Goal: Information Seeking & Learning: Learn about a topic

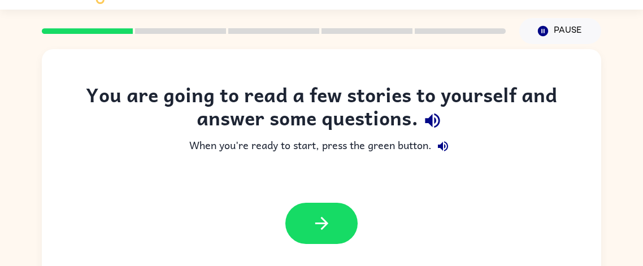
scroll to position [33, 0]
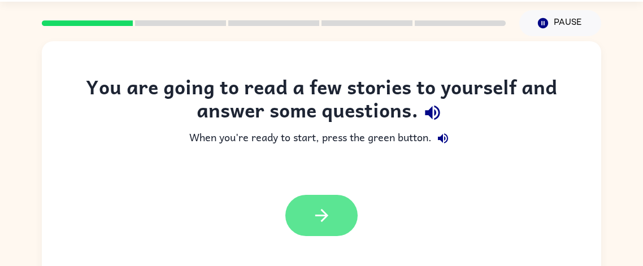
click at [330, 220] on icon "button" at bounding box center [322, 216] width 20 height 20
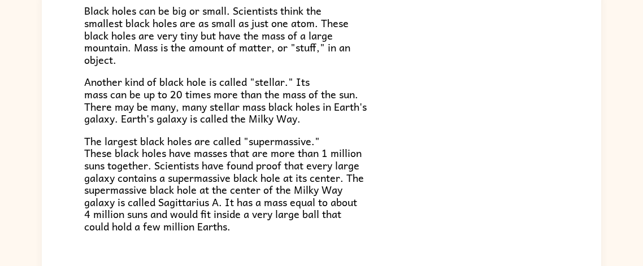
scroll to position [198, 0]
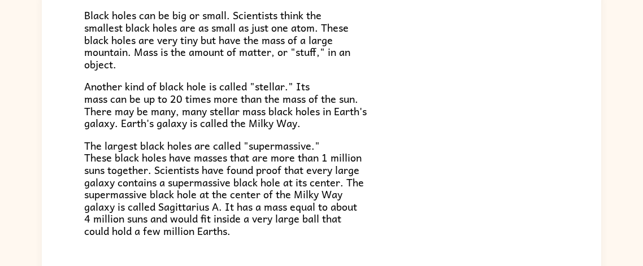
click at [400, 192] on p "The largest black holes are called "supermassive." These black holes have masse…" at bounding box center [321, 189] width 475 height 98
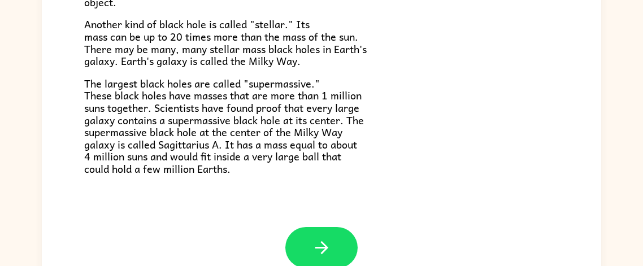
scroll to position [132, 0]
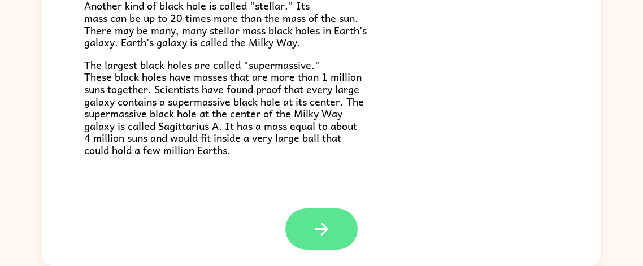
click at [320, 224] on icon "button" at bounding box center [322, 229] width 20 height 20
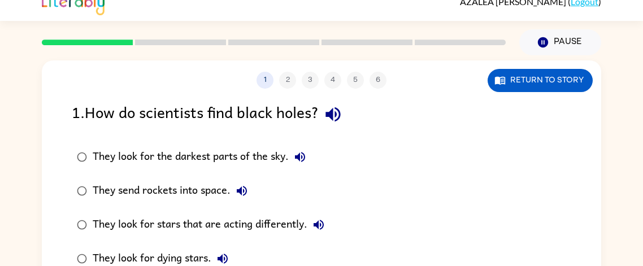
scroll to position [12, 0]
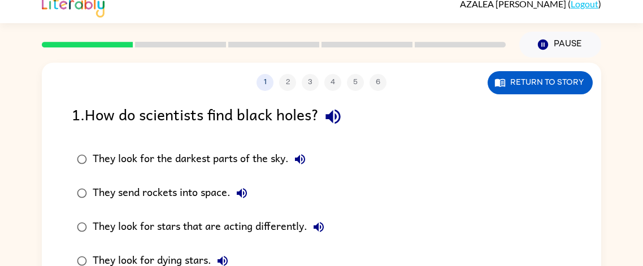
click at [339, 118] on icon "button" at bounding box center [333, 117] width 20 height 20
click at [301, 158] on icon "button" at bounding box center [300, 160] width 14 height 14
click at [242, 199] on icon "button" at bounding box center [242, 194] width 14 height 14
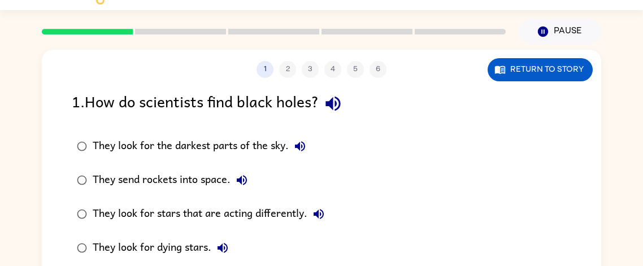
scroll to position [28, 0]
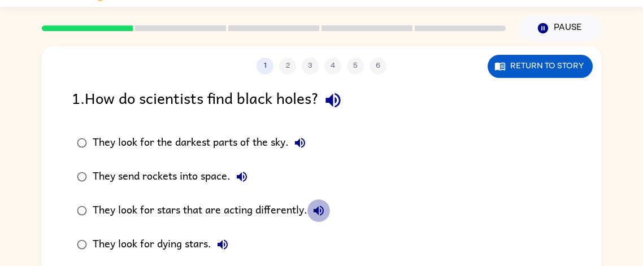
click at [326, 218] on button "They look for stars that are acting differently." at bounding box center [318, 211] width 23 height 23
click at [228, 248] on icon "button" at bounding box center [223, 245] width 14 height 14
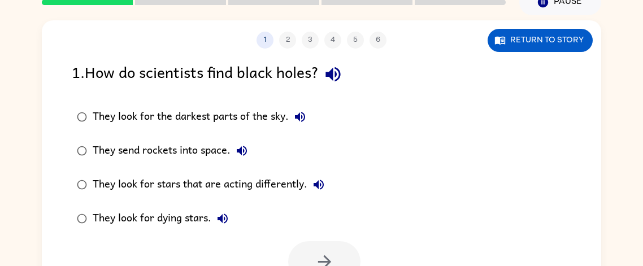
scroll to position [57, 0]
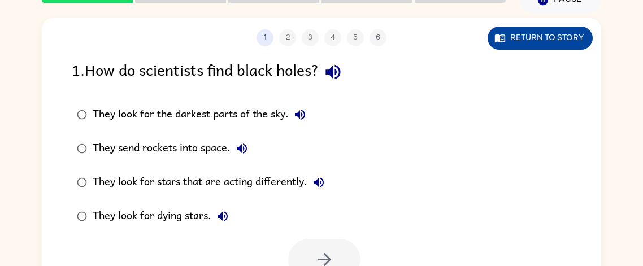
click at [541, 46] on button "Return to story" at bounding box center [540, 38] width 105 height 23
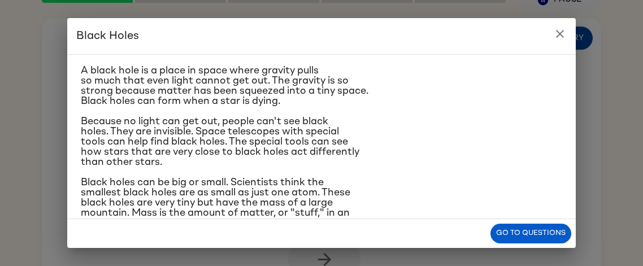
scroll to position [31, 0]
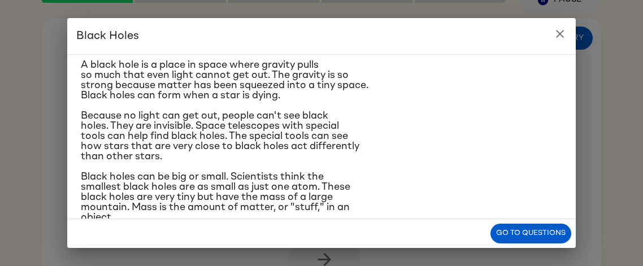
click at [556, 29] on icon "close" at bounding box center [560, 34] width 14 height 14
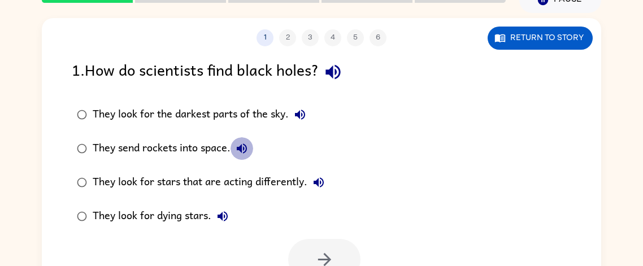
click at [239, 150] on icon "button" at bounding box center [242, 149] width 10 height 10
click at [316, 187] on icon "button" at bounding box center [319, 183] width 14 height 14
click at [264, 181] on div "They look for stars that are acting differently." at bounding box center [211, 182] width 237 height 23
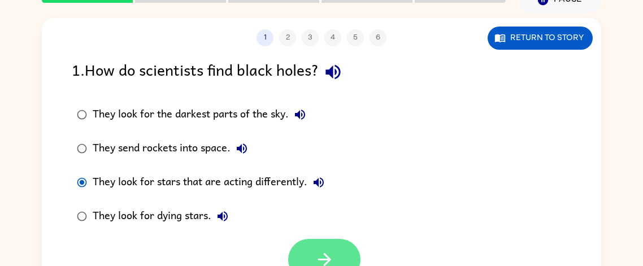
click at [318, 255] on icon "button" at bounding box center [325, 260] width 20 height 20
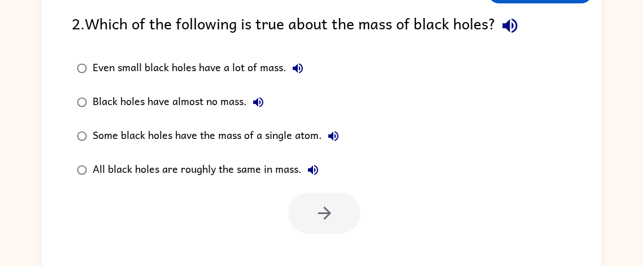
scroll to position [105, 0]
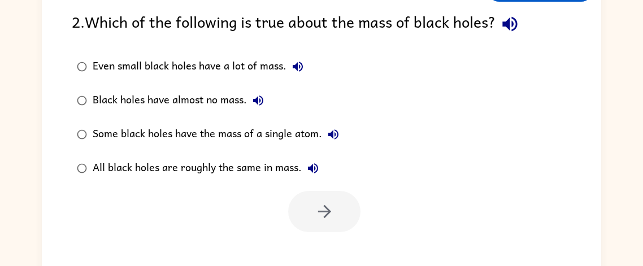
click at [515, 22] on icon "button" at bounding box center [510, 24] width 20 height 20
click at [302, 68] on icon "button" at bounding box center [298, 67] width 10 height 10
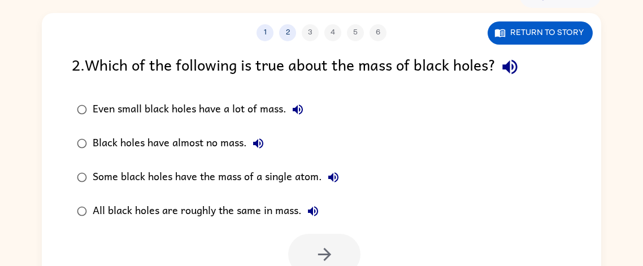
scroll to position [64, 0]
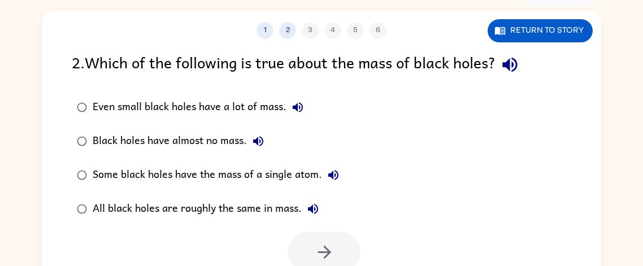
click at [261, 142] on icon "button" at bounding box center [258, 141] width 10 height 10
click at [327, 172] on icon "button" at bounding box center [334, 175] width 14 height 14
click at [310, 201] on button "All black holes are roughly the same in mass." at bounding box center [313, 209] width 23 height 23
click at [310, 202] on button "All black holes are roughly the same in mass." at bounding box center [313, 209] width 23 height 23
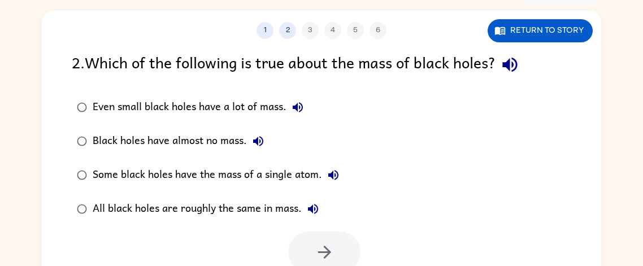
click at [232, 106] on div "Even small black holes have a lot of mass." at bounding box center [201, 107] width 216 height 23
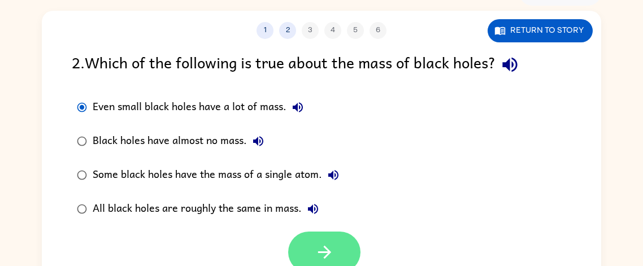
click at [322, 244] on icon "button" at bounding box center [325, 252] width 20 height 20
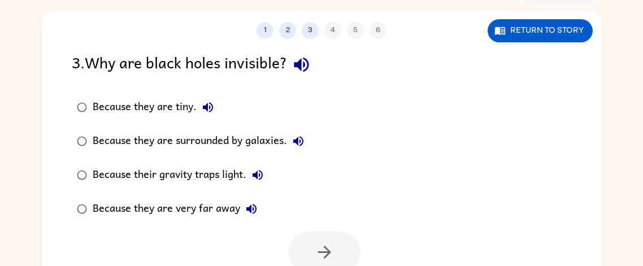
click at [300, 63] on icon "button" at bounding box center [301, 65] width 15 height 15
click at [203, 110] on icon "button" at bounding box center [208, 108] width 14 height 14
click at [298, 142] on icon "button" at bounding box center [298, 141] width 10 height 10
click at [259, 171] on icon "button" at bounding box center [258, 175] width 14 height 14
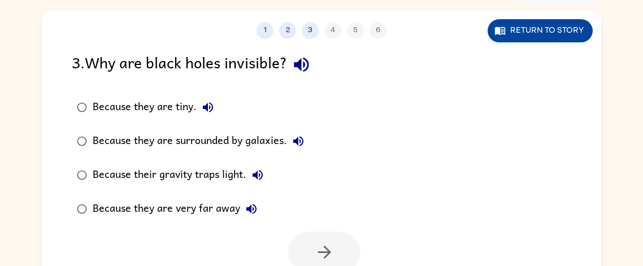
click at [554, 37] on button "Return to story" at bounding box center [540, 30] width 105 height 23
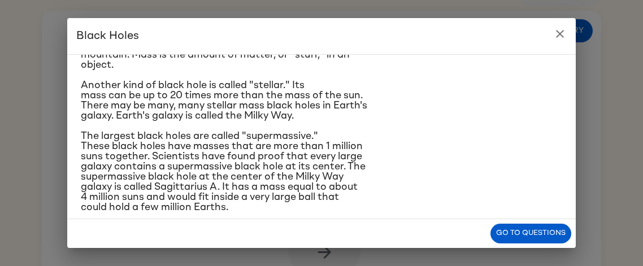
scroll to position [184, 0]
click at [382, 160] on p "The largest black holes are called "supermassive." These black holes have masse…" at bounding box center [322, 171] width 482 height 81
click at [388, 167] on p "The largest black holes are called "supermassive." These black holes have masse…" at bounding box center [322, 171] width 482 height 81
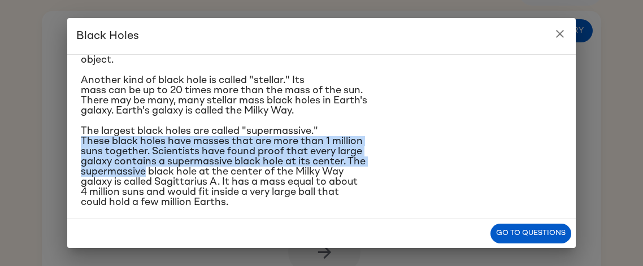
click at [434, 137] on p "The largest black holes are called "supermassive." These black holes have masse…" at bounding box center [322, 166] width 482 height 81
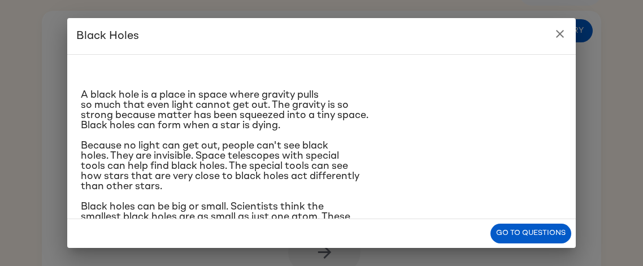
scroll to position [0, 0]
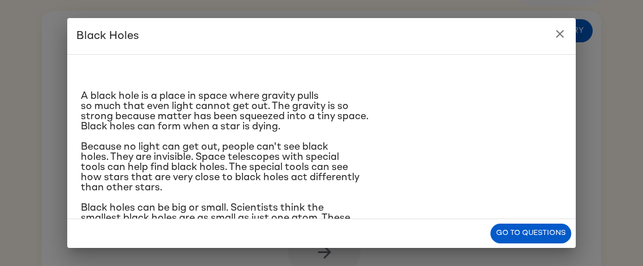
click at [552, 27] on button "close" at bounding box center [560, 34] width 23 height 23
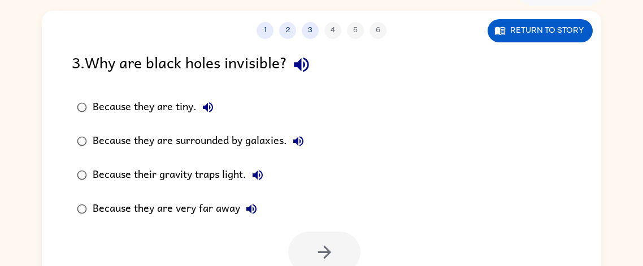
click at [265, 181] on icon "button" at bounding box center [258, 175] width 14 height 14
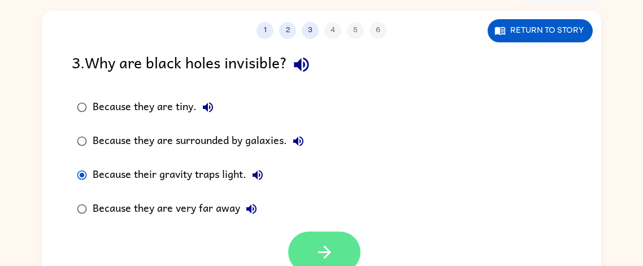
click at [300, 245] on button "button" at bounding box center [324, 252] width 72 height 41
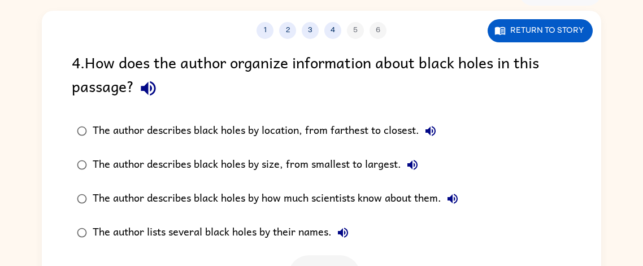
click at [155, 87] on icon "button" at bounding box center [148, 88] width 15 height 15
click at [434, 129] on icon "button" at bounding box center [431, 131] width 14 height 14
click at [415, 162] on icon "button" at bounding box center [413, 165] width 14 height 14
click at [453, 197] on icon "button" at bounding box center [453, 199] width 10 height 10
click at [347, 232] on icon "button" at bounding box center [343, 233] width 14 height 14
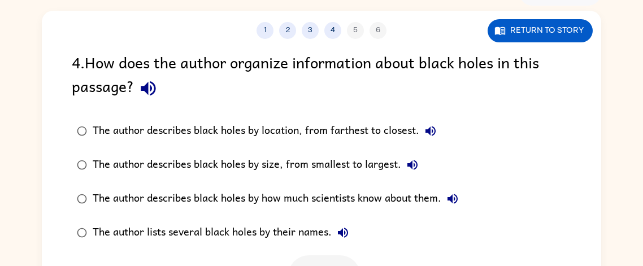
click at [313, 197] on div "The author describes black holes by how much scientists know about them." at bounding box center [278, 199] width 371 height 23
click at [432, 128] on icon "button" at bounding box center [431, 131] width 14 height 14
click at [408, 160] on icon "button" at bounding box center [413, 165] width 14 height 14
click at [453, 200] on icon "button" at bounding box center [453, 199] width 10 height 10
click at [337, 229] on icon "button" at bounding box center [343, 233] width 14 height 14
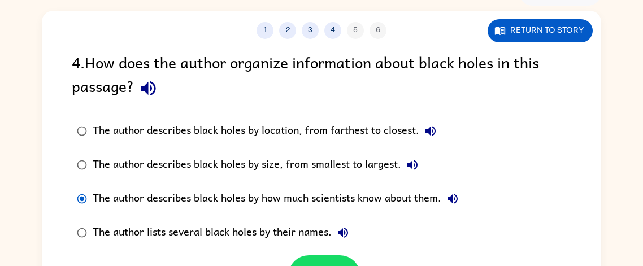
click at [344, 200] on div "The author describes black holes by how much scientists know about them." at bounding box center [278, 199] width 371 height 23
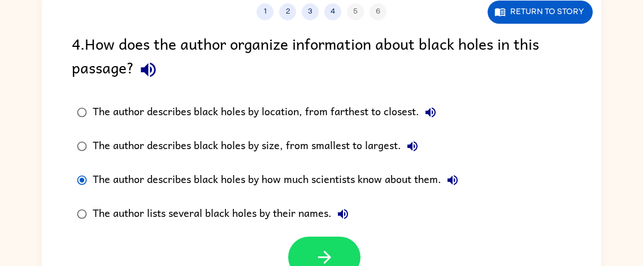
scroll to position [102, 0]
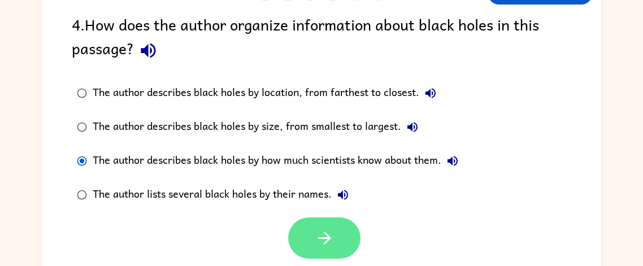
click at [332, 236] on icon "button" at bounding box center [325, 238] width 20 height 20
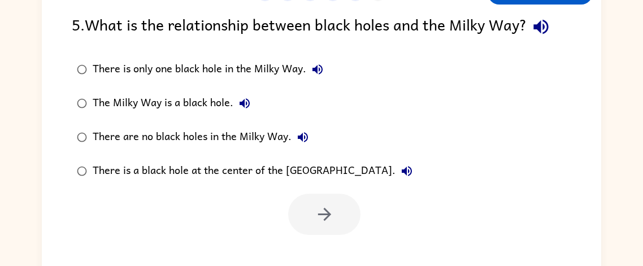
click at [310, 71] on button "There is only one black hole in the Milky Way." at bounding box center [317, 69] width 23 height 23
click at [242, 108] on icon "button" at bounding box center [245, 104] width 14 height 14
click at [297, 143] on icon "button" at bounding box center [303, 138] width 14 height 14
click at [402, 170] on icon "button" at bounding box center [407, 171] width 10 height 10
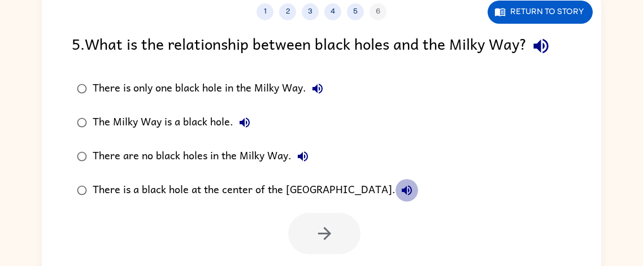
scroll to position [37, 0]
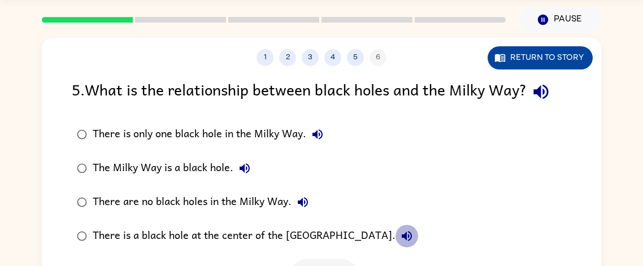
click at [550, 63] on button "Return to story" at bounding box center [540, 57] width 105 height 23
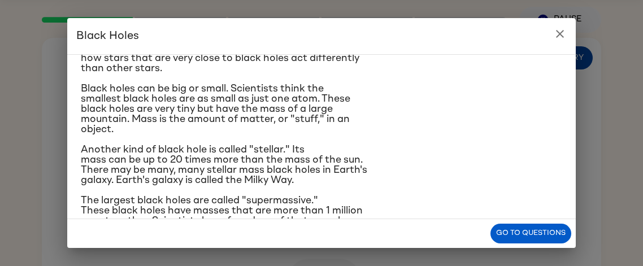
scroll to position [123, 0]
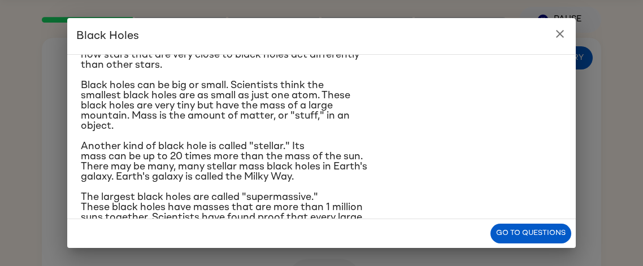
click at [75, 125] on div "A black hole is a place in space where gravity pulls so much that even light ca…" at bounding box center [321, 136] width 509 height 165
click at [559, 40] on icon "close" at bounding box center [560, 34] width 14 height 14
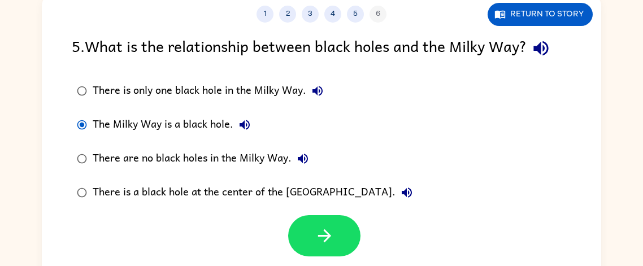
scroll to position [82, 0]
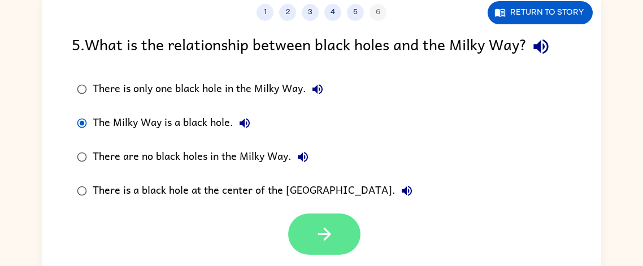
click at [343, 222] on button "button" at bounding box center [324, 234] width 72 height 41
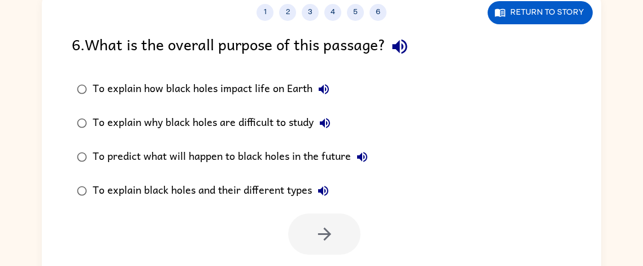
click at [402, 50] on icon "button" at bounding box center [399, 47] width 15 height 15
click at [326, 83] on icon "button" at bounding box center [324, 90] width 14 height 14
click at [321, 118] on icon "button" at bounding box center [325, 123] width 14 height 14
click at [364, 154] on icon "button" at bounding box center [363, 157] width 14 height 14
click at [329, 187] on icon "button" at bounding box center [324, 191] width 14 height 14
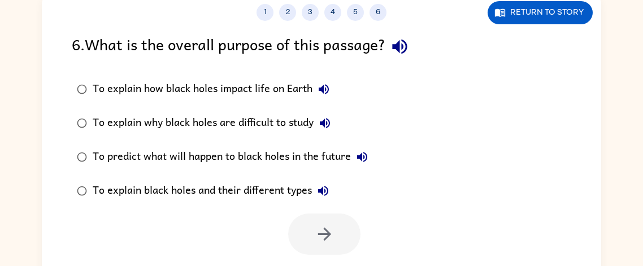
click at [284, 200] on div "To explain black holes and their different types" at bounding box center [214, 191] width 242 height 23
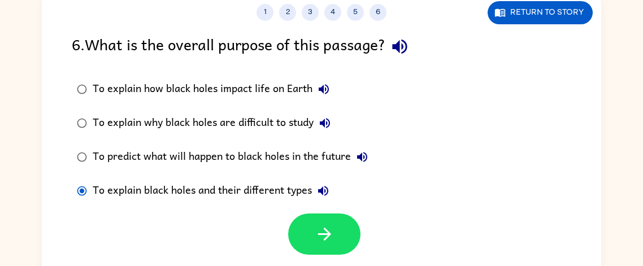
click at [296, 189] on div "To explain black holes and their different types" at bounding box center [214, 191] width 242 height 23
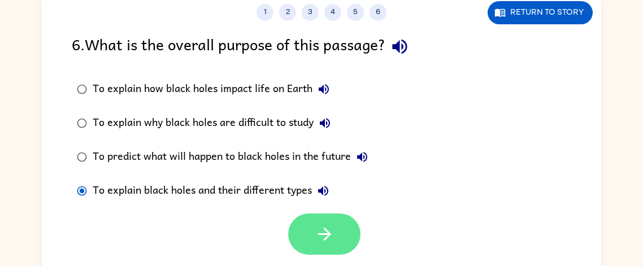
click at [324, 231] on icon "button" at bounding box center [325, 234] width 20 height 20
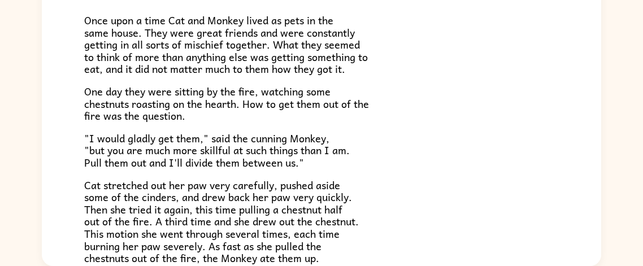
scroll to position [19, 0]
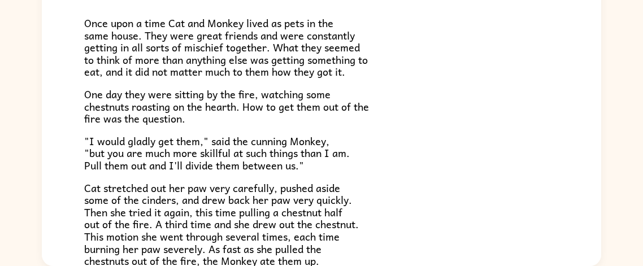
click at [347, 206] on span "Cat stretched out her paw very carefully, pushed aside some of the cinders, and…" at bounding box center [221, 225] width 275 height 90
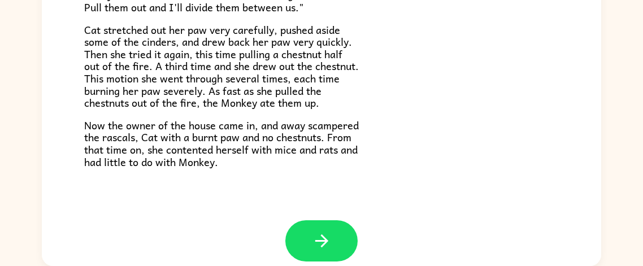
scroll to position [178, 0]
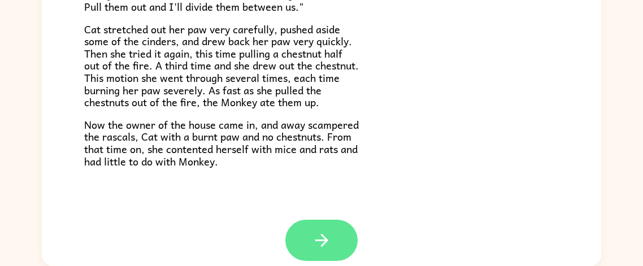
click at [324, 248] on icon "button" at bounding box center [322, 241] width 20 height 20
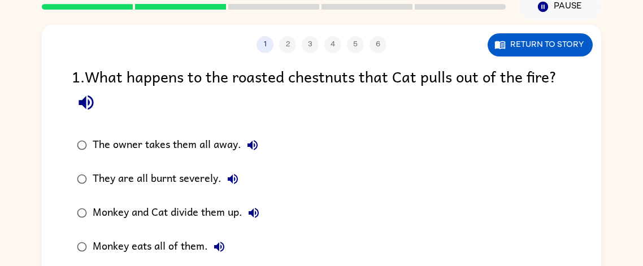
scroll to position [34, 0]
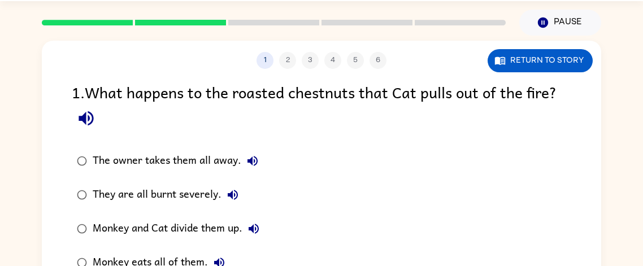
click at [92, 127] on icon "button" at bounding box center [86, 119] width 20 height 20
click at [249, 159] on icon "button" at bounding box center [253, 161] width 10 height 10
click at [231, 186] on button "They are all burnt severely." at bounding box center [233, 195] width 23 height 23
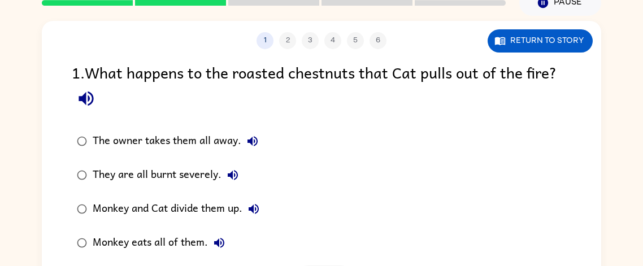
scroll to position [58, 0]
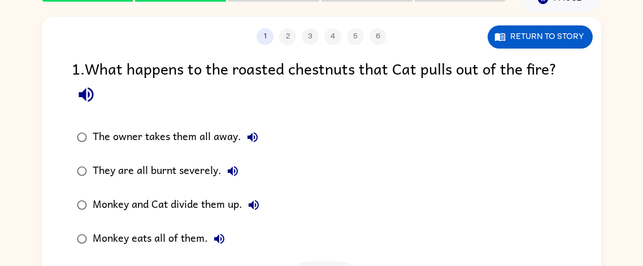
click at [258, 207] on icon "button" at bounding box center [254, 205] width 10 height 10
click at [223, 234] on icon "button" at bounding box center [220, 239] width 14 height 14
click at [253, 140] on icon "button" at bounding box center [253, 138] width 14 height 14
click at [215, 172] on div "They are all burnt severely." at bounding box center [168, 171] width 151 height 23
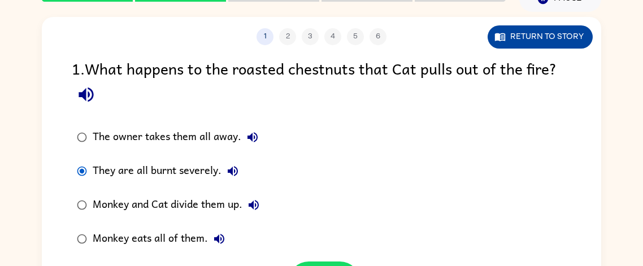
click at [544, 40] on button "Return to story" at bounding box center [540, 36] width 105 height 23
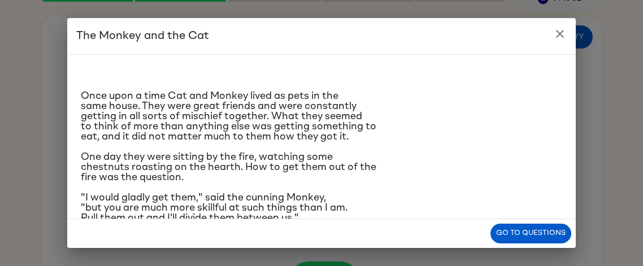
click at [563, 38] on icon "close" at bounding box center [560, 34] width 14 height 14
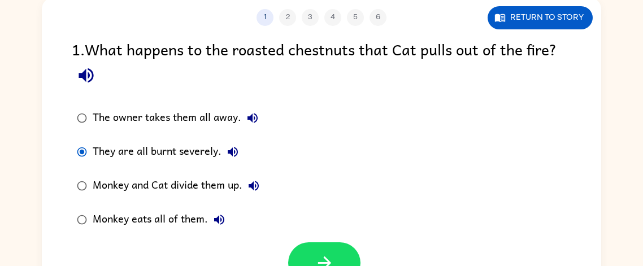
scroll to position [80, 0]
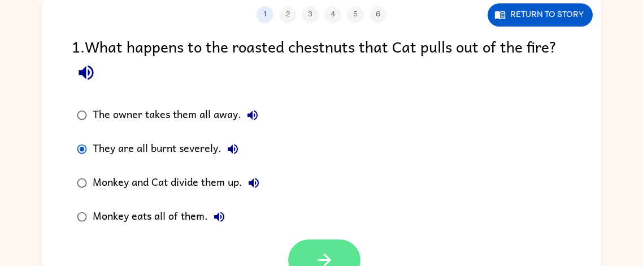
click at [342, 252] on button "button" at bounding box center [324, 260] width 72 height 41
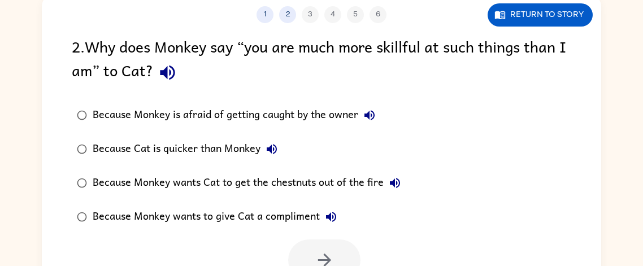
click at [175, 71] on icon "button" at bounding box center [167, 73] width 15 height 15
click at [380, 115] on button "Because Monkey is afraid of getting caught by the owner" at bounding box center [369, 115] width 23 height 23
click at [276, 149] on icon "button" at bounding box center [272, 149] width 14 height 14
click at [395, 180] on icon "button" at bounding box center [395, 183] width 10 height 10
click at [330, 215] on icon "button" at bounding box center [331, 217] width 10 height 10
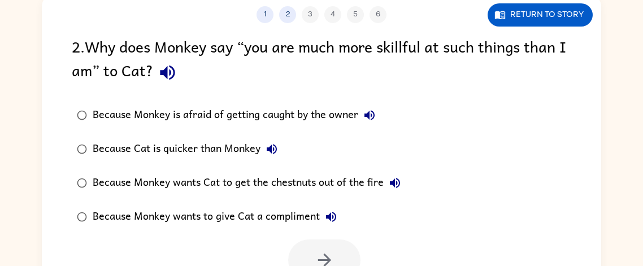
click at [236, 145] on div "Because Cat is quicker than Monkey" at bounding box center [188, 149] width 190 height 23
click at [307, 241] on button "button" at bounding box center [324, 260] width 72 height 41
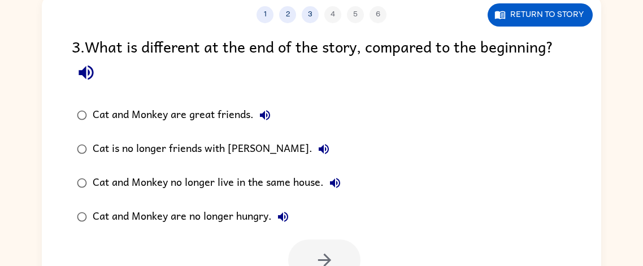
click at [96, 64] on icon "button" at bounding box center [86, 73] width 20 height 20
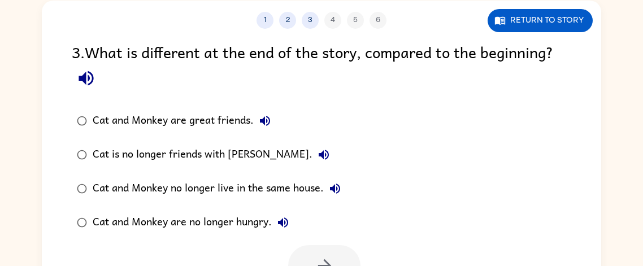
scroll to position [75, 0]
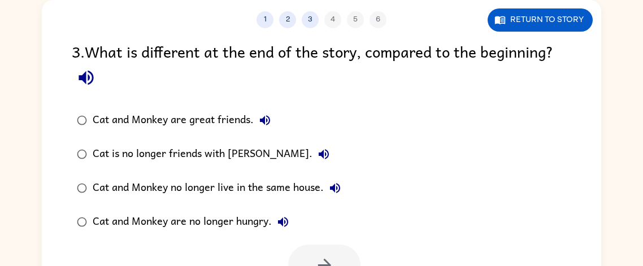
click at [252, 157] on div "Cat is no longer friends with [PERSON_NAME]." at bounding box center [214, 154] width 242 height 23
click at [315, 255] on icon "button" at bounding box center [325, 265] width 20 height 20
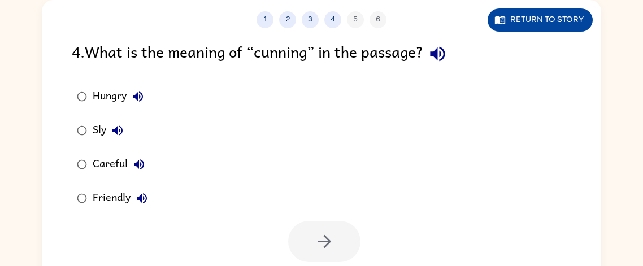
click at [526, 21] on button "Return to story" at bounding box center [540, 19] width 105 height 23
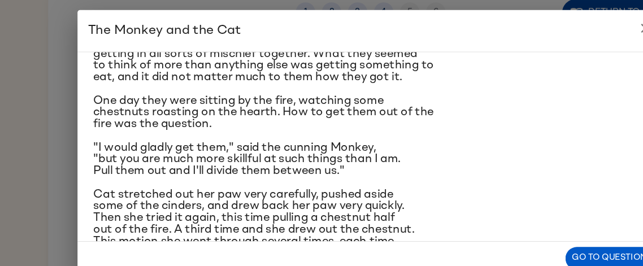
scroll to position [60, 0]
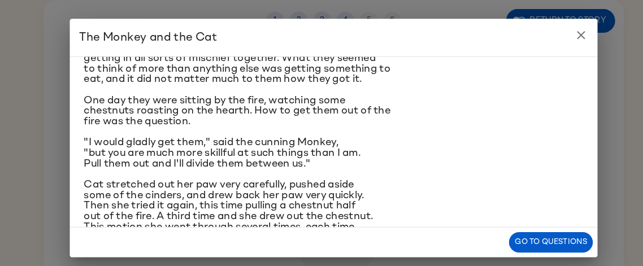
click at [554, 28] on icon "close" at bounding box center [560, 34] width 14 height 14
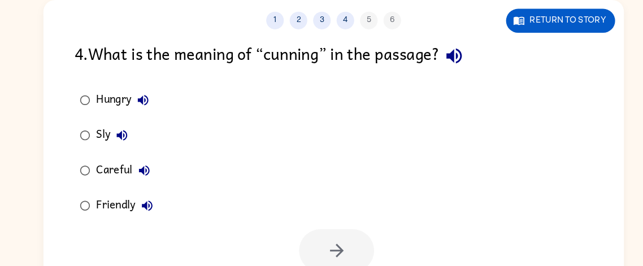
click at [119, 141] on button "Sly" at bounding box center [117, 130] width 23 height 23
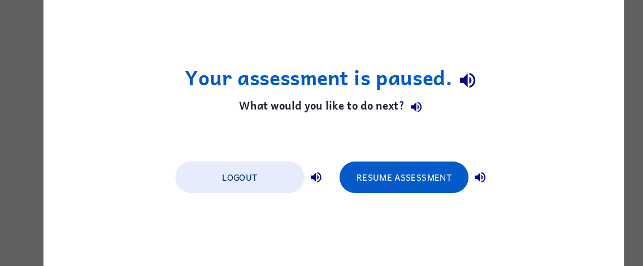
scroll to position [0, 0]
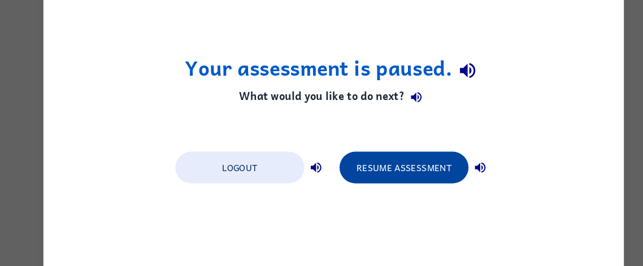
click at [383, 167] on button "Resume Assessment" at bounding box center [389, 170] width 124 height 31
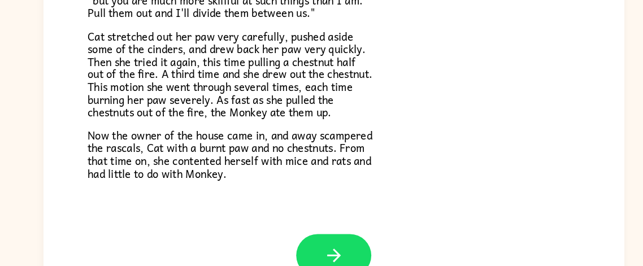
scroll to position [132, 0]
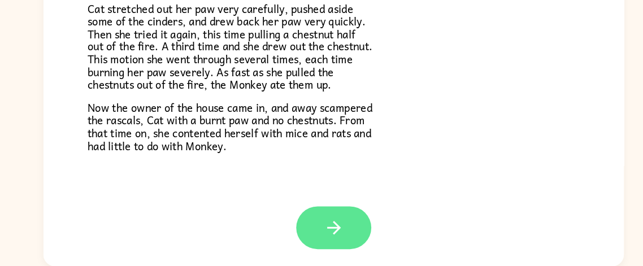
click at [321, 231] on icon "button" at bounding box center [322, 229] width 20 height 20
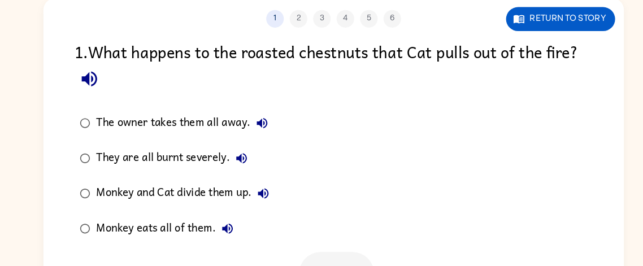
scroll to position [72, 0]
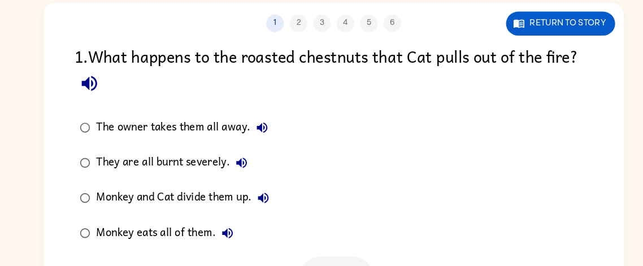
click at [93, 84] on icon "button" at bounding box center [86, 81] width 20 height 20
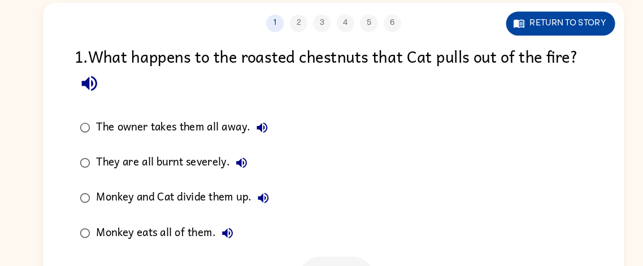
click at [552, 24] on button "Return to story" at bounding box center [540, 22] width 105 height 23
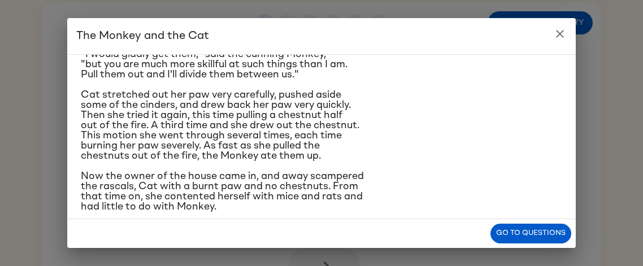
click at [553, 36] on icon "close" at bounding box center [560, 34] width 14 height 14
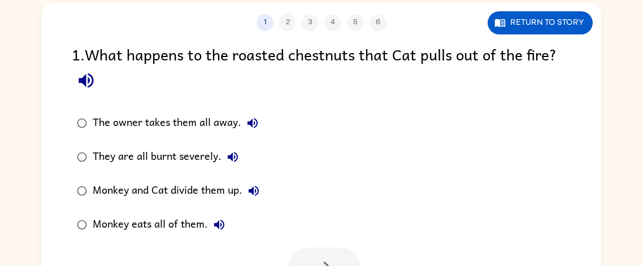
click at [109, 228] on div "Monkey eats all of them." at bounding box center [162, 225] width 138 height 23
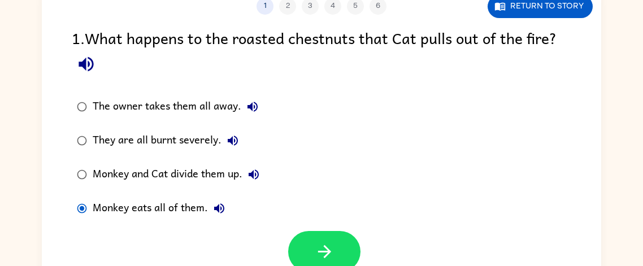
scroll to position [90, 0]
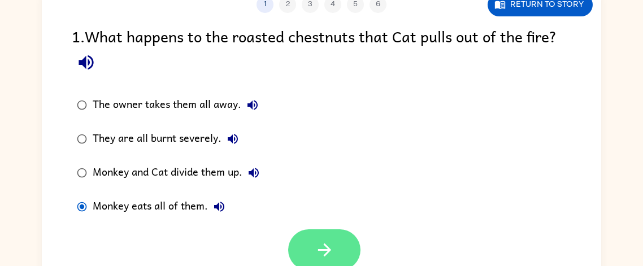
click at [337, 251] on button "button" at bounding box center [324, 249] width 72 height 41
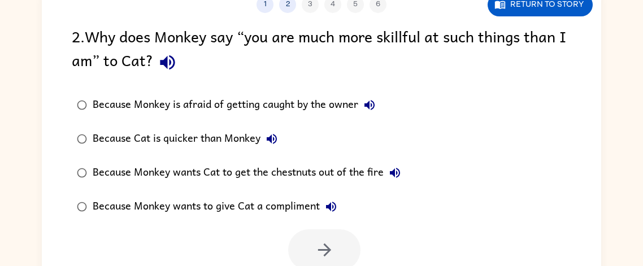
click at [175, 65] on icon "button" at bounding box center [167, 62] width 15 height 15
click at [375, 110] on icon "button" at bounding box center [370, 105] width 14 height 14
click at [267, 138] on icon "button" at bounding box center [272, 139] width 14 height 14
click at [394, 171] on icon "button" at bounding box center [395, 173] width 10 height 10
click at [332, 206] on icon "button" at bounding box center [331, 207] width 14 height 14
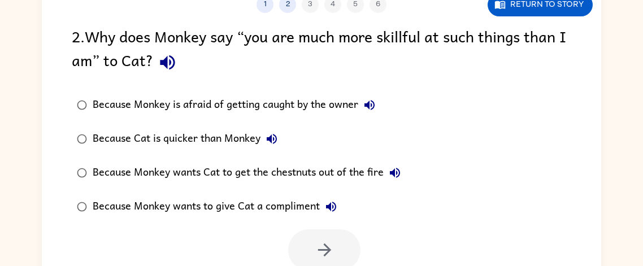
click at [258, 256] on div at bounding box center [322, 247] width 560 height 47
click at [224, 141] on div "Because Cat is quicker than Monkey" at bounding box center [188, 139] width 190 height 23
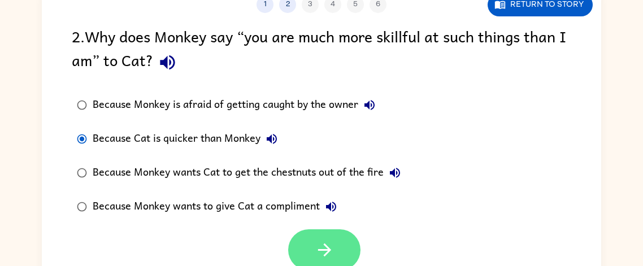
click at [313, 241] on button "button" at bounding box center [324, 249] width 72 height 41
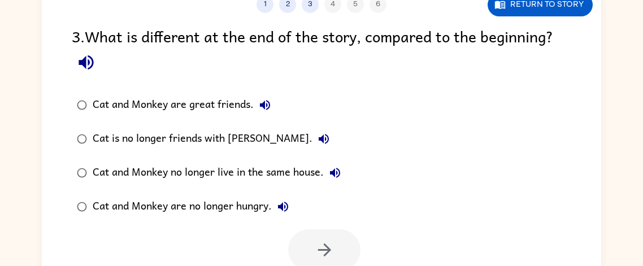
click at [90, 68] on icon "button" at bounding box center [86, 62] width 15 height 15
click at [265, 105] on icon "button" at bounding box center [265, 105] width 14 height 14
click at [350, 109] on label "Cat and Monkey are great friends." at bounding box center [209, 105] width 287 height 34
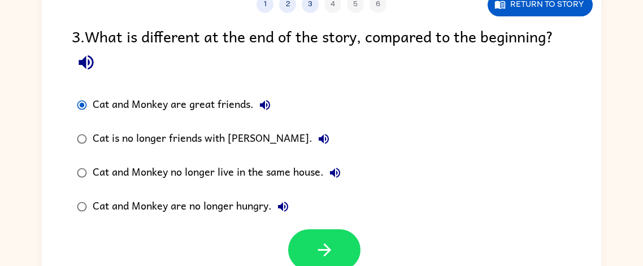
click at [339, 173] on icon "button" at bounding box center [335, 173] width 14 height 14
click at [289, 206] on icon "button" at bounding box center [283, 207] width 14 height 14
click at [220, 141] on div "Cat is no longer friends with [PERSON_NAME]." at bounding box center [214, 139] width 242 height 23
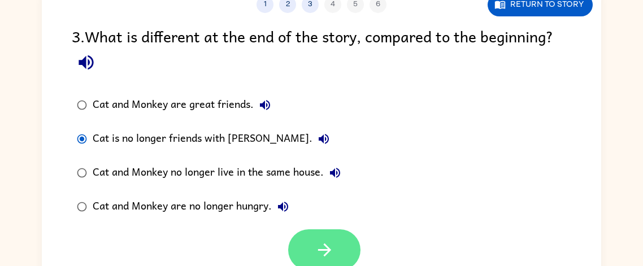
click at [298, 246] on button "button" at bounding box center [324, 249] width 72 height 41
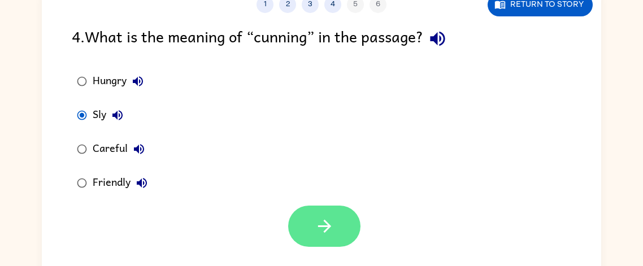
click at [300, 213] on button "button" at bounding box center [324, 226] width 72 height 41
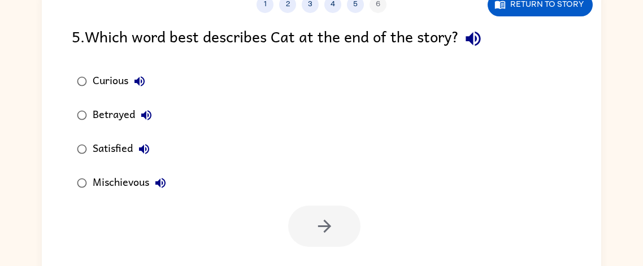
click at [474, 42] on icon "button" at bounding box center [473, 39] width 15 height 15
click at [135, 87] on icon "button" at bounding box center [140, 82] width 14 height 14
click at [144, 118] on icon "button" at bounding box center [147, 116] width 14 height 14
click at [140, 157] on button "Satisfied" at bounding box center [144, 149] width 23 height 23
click at [152, 190] on button "Mischievous" at bounding box center [160, 183] width 23 height 23
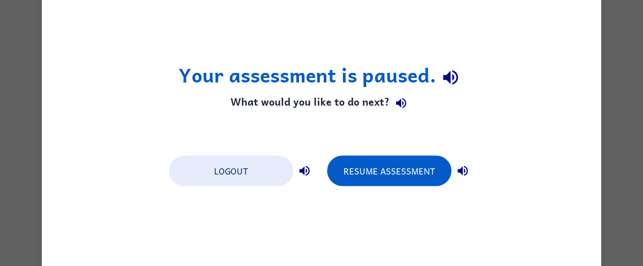
scroll to position [0, 0]
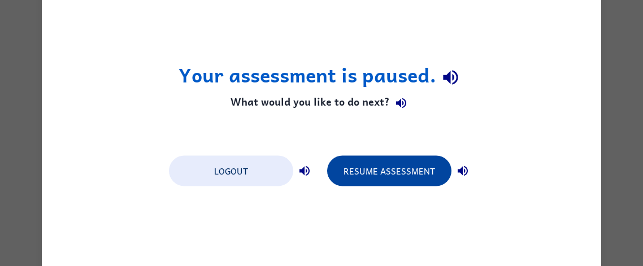
click at [354, 170] on button "Resume Assessment" at bounding box center [389, 170] width 124 height 31
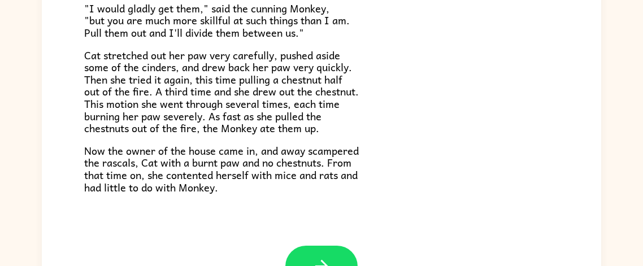
scroll to position [96, 0]
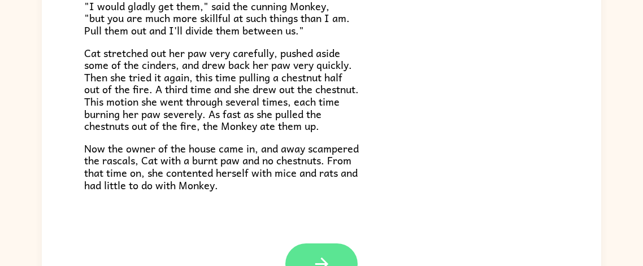
click at [304, 256] on button "button" at bounding box center [321, 264] width 72 height 41
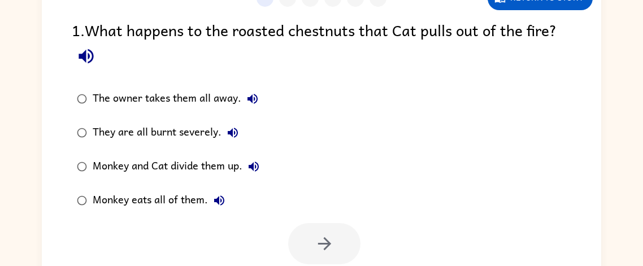
scroll to position [0, 0]
click at [171, 205] on div "Monkey eats all of them." at bounding box center [162, 200] width 138 height 23
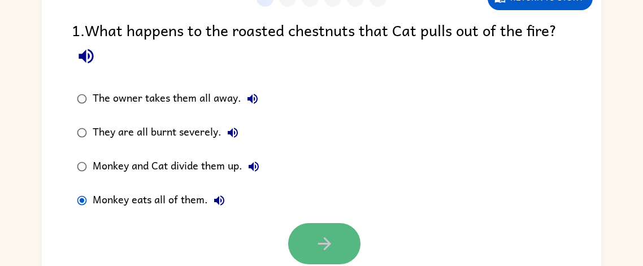
click at [339, 254] on button "button" at bounding box center [324, 243] width 72 height 41
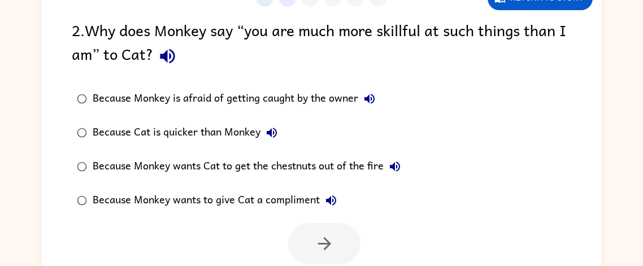
click at [205, 123] on div "Because Cat is quicker than Monkey" at bounding box center [188, 133] width 190 height 23
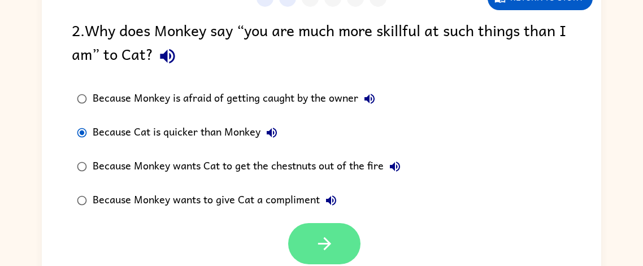
click at [304, 236] on button "button" at bounding box center [324, 243] width 72 height 41
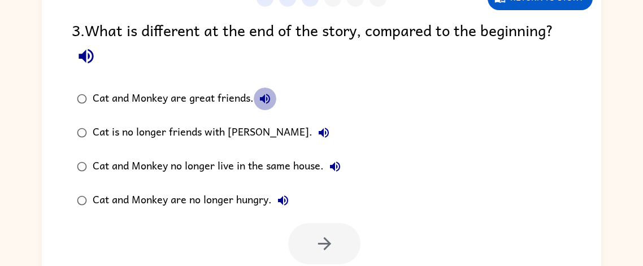
click at [263, 105] on icon "button" at bounding box center [265, 99] width 14 height 14
click at [317, 129] on icon "button" at bounding box center [324, 133] width 14 height 14
click at [239, 133] on div "Cat is no longer friends with [PERSON_NAME]." at bounding box center [214, 133] width 242 height 23
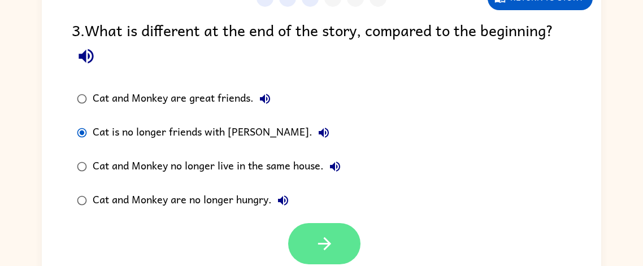
click at [325, 243] on icon "button" at bounding box center [324, 243] width 13 height 13
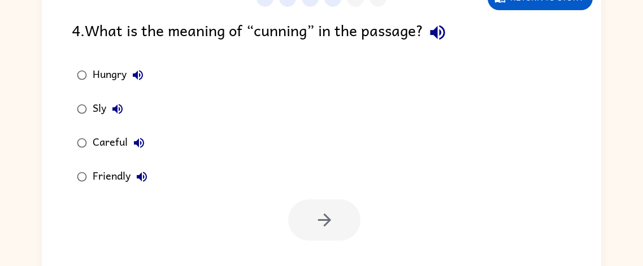
click at [99, 106] on div "Sly" at bounding box center [111, 109] width 36 height 23
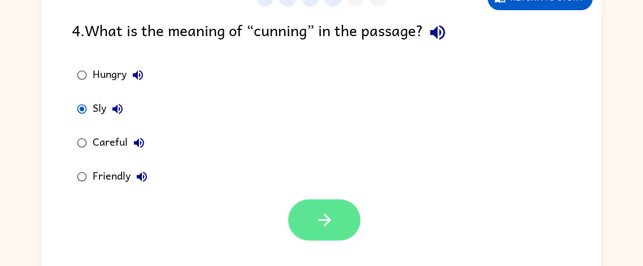
click at [291, 211] on button "button" at bounding box center [324, 220] width 72 height 41
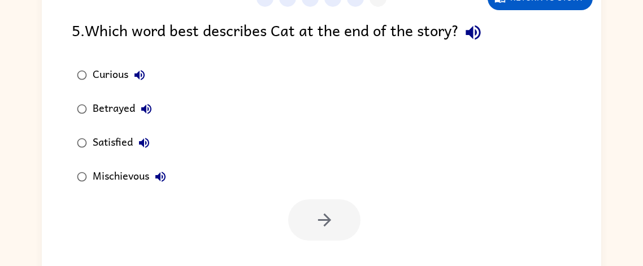
click at [136, 178] on div "Mischievous" at bounding box center [132, 177] width 79 height 23
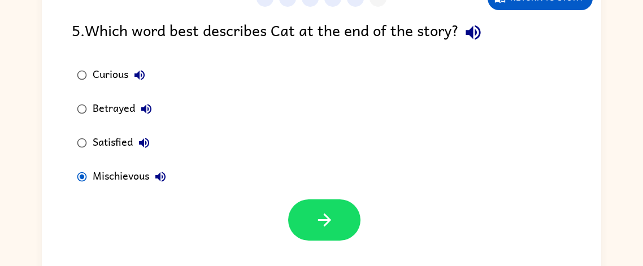
click at [117, 106] on div "Betrayed" at bounding box center [125, 109] width 65 height 23
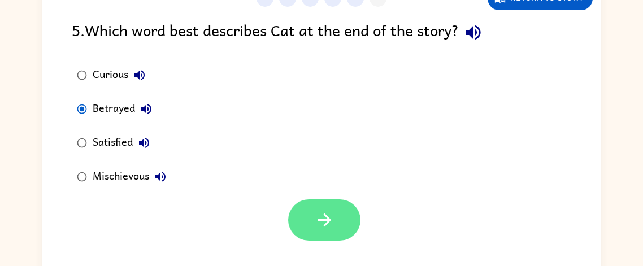
click at [315, 223] on icon "button" at bounding box center [325, 220] width 20 height 20
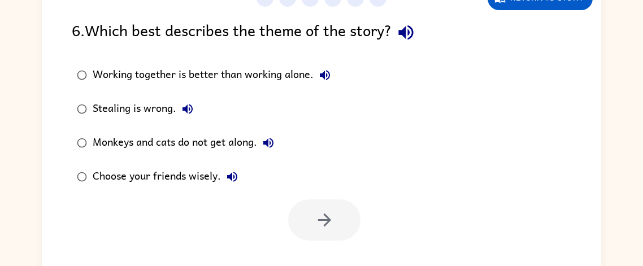
click at [401, 36] on icon "button" at bounding box center [406, 33] width 20 height 20
click at [322, 73] on icon "button" at bounding box center [325, 75] width 10 height 10
click at [183, 105] on icon "button" at bounding box center [188, 109] width 14 height 14
click at [272, 145] on icon "button" at bounding box center [269, 143] width 14 height 14
click at [232, 176] on icon "button" at bounding box center [232, 177] width 10 height 10
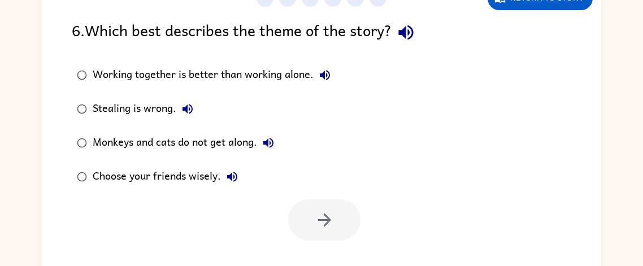
click at [328, 68] on icon "button" at bounding box center [325, 75] width 14 height 14
click at [223, 73] on div "Working together is better than working alone." at bounding box center [215, 75] width 244 height 23
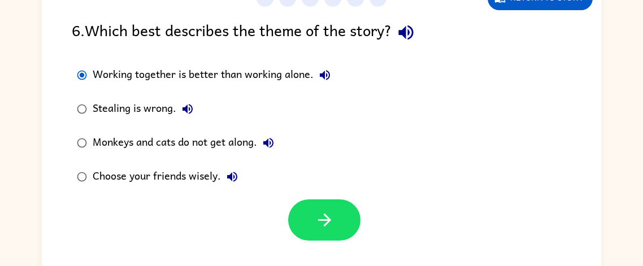
click at [150, 108] on div "Stealing is wrong." at bounding box center [146, 109] width 106 height 23
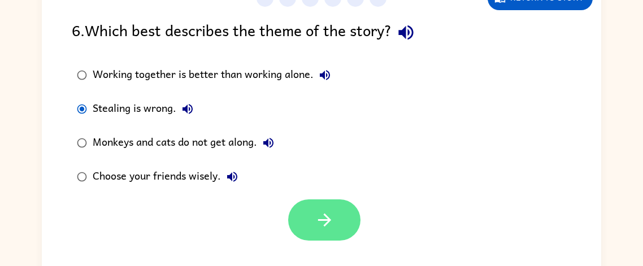
click at [326, 237] on button "button" at bounding box center [324, 220] width 72 height 41
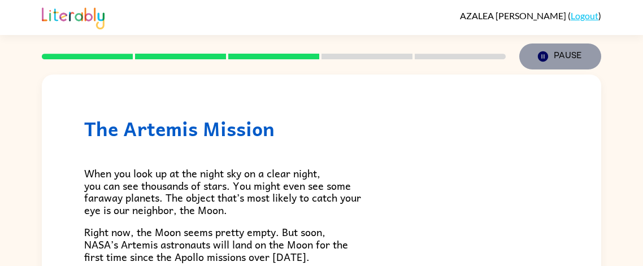
click at [548, 57] on icon "Pause" at bounding box center [543, 56] width 12 height 12
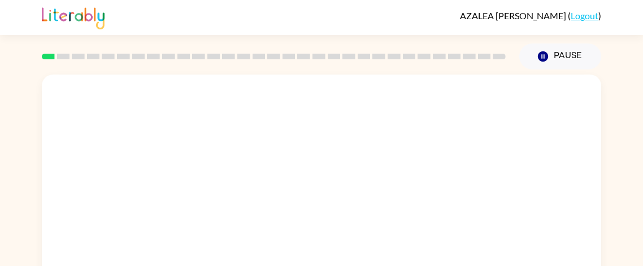
click at [188, 216] on video "Your browser must support playing .mp4 files to use Literably. Please try using…" at bounding box center [322, 170] width 560 height 190
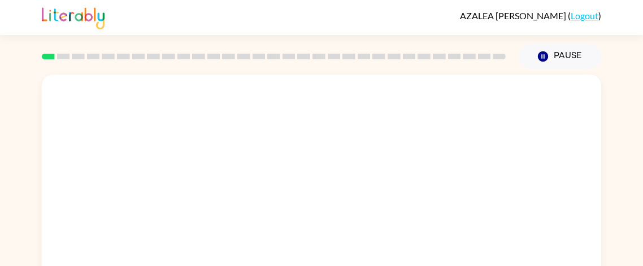
click at [188, 216] on video "Your browser must support playing .mp4 files to use Literably. Please try using…" at bounding box center [322, 170] width 560 height 190
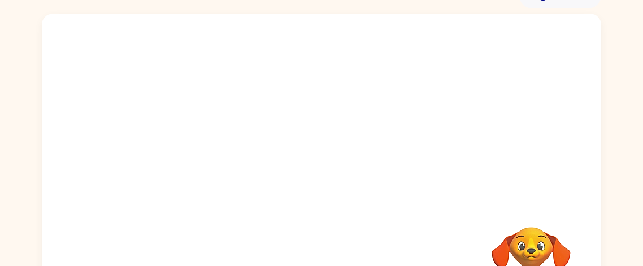
scroll to position [62, 0]
click at [195, 119] on video "Your browser must support playing .mp4 files to use Literably. Please try using…" at bounding box center [322, 108] width 560 height 190
click at [196, 159] on video "Your browser must support playing .mp4 files to use Literably. Please try using…" at bounding box center [322, 108] width 560 height 190
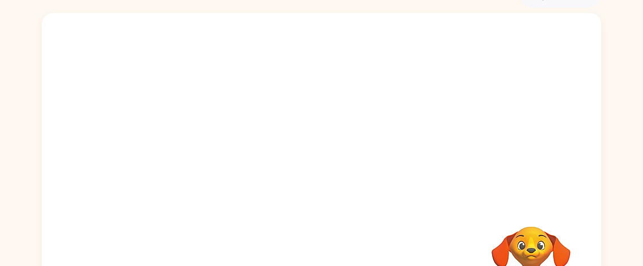
click at [196, 159] on video "Your browser must support playing .mp4 files to use Literably. Please try using…" at bounding box center [322, 108] width 560 height 190
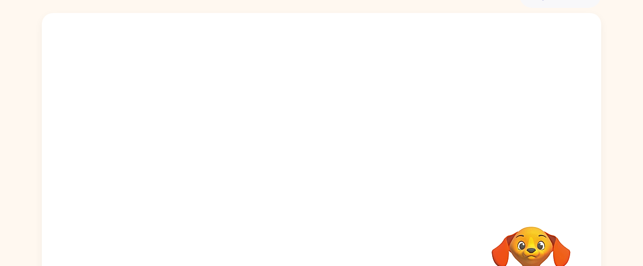
click at [196, 159] on video "Your browser must support playing .mp4 files to use Literably. Please try using…" at bounding box center [322, 108] width 560 height 190
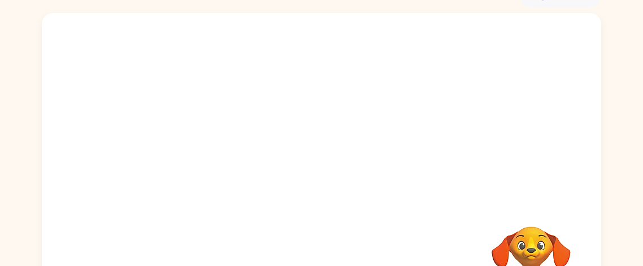
click at [196, 159] on video "Your browser must support playing .mp4 files to use Literably. Please try using…" at bounding box center [322, 108] width 560 height 190
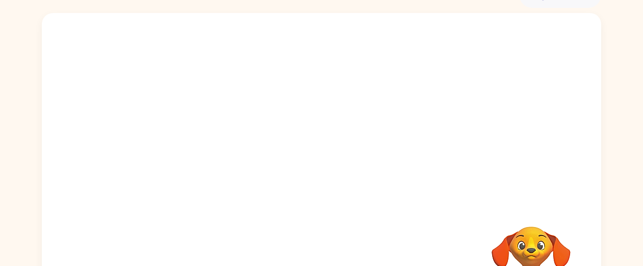
click at [196, 159] on video "Your browser must support playing .mp4 files to use Literably. Please try using…" at bounding box center [322, 108] width 560 height 190
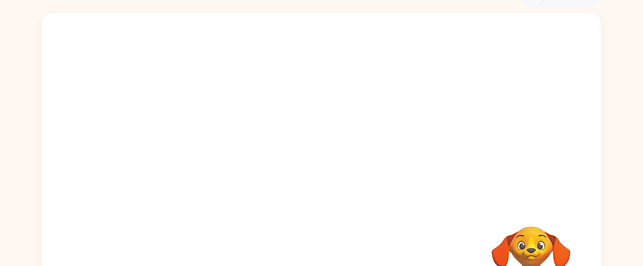
click at [196, 159] on video "Your browser must support playing .mp4 files to use Literably. Please try using…" at bounding box center [322, 108] width 560 height 190
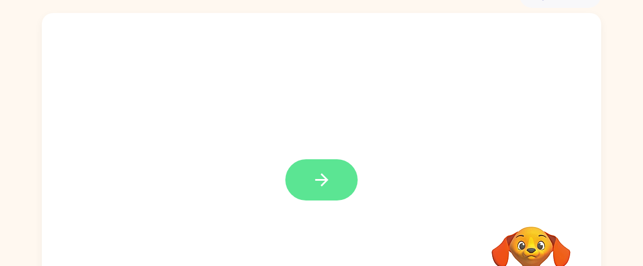
click at [347, 190] on button "button" at bounding box center [321, 179] width 72 height 41
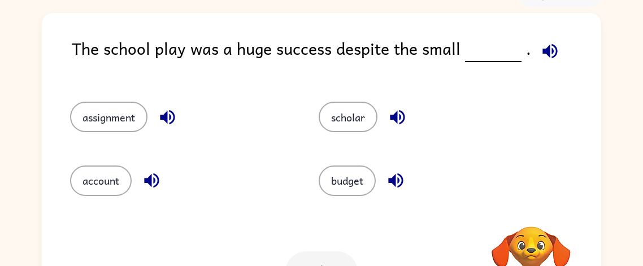
click at [548, 50] on icon "button" at bounding box center [550, 51] width 20 height 20
click at [163, 113] on icon "button" at bounding box center [168, 117] width 20 height 20
click at [154, 175] on icon "button" at bounding box center [151, 181] width 15 height 15
click at [396, 111] on icon "button" at bounding box center [398, 117] width 20 height 20
click at [392, 183] on icon "button" at bounding box center [395, 181] width 15 height 15
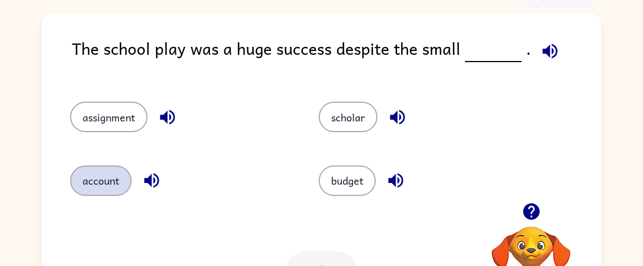
click at [117, 184] on button "account" at bounding box center [101, 181] width 62 height 31
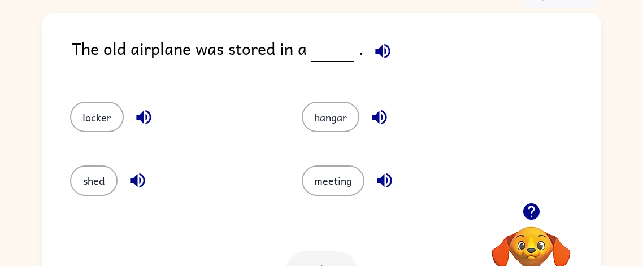
click at [373, 44] on icon "button" at bounding box center [383, 51] width 20 height 20
